Goal: Task Accomplishment & Management: Manage account settings

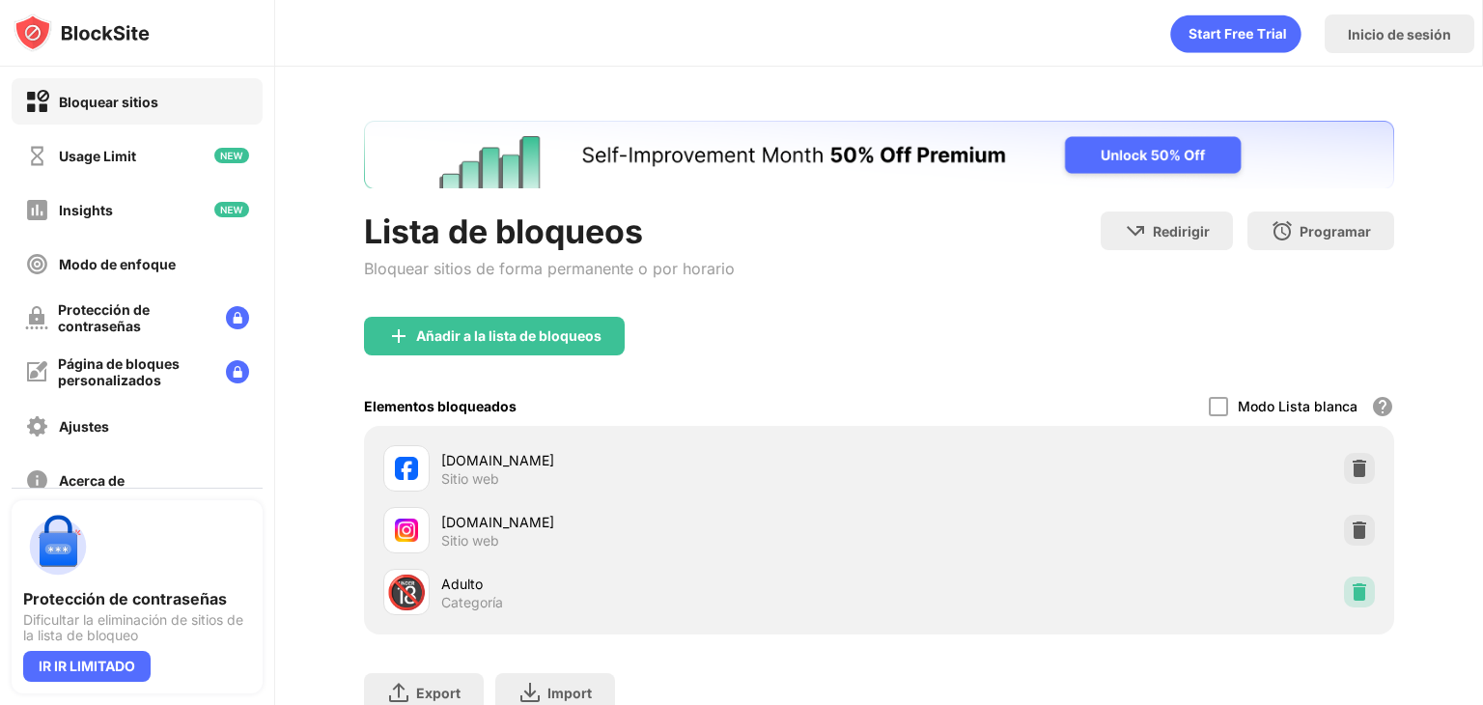
click at [1350, 592] on img at bounding box center [1359, 591] width 19 height 19
